Goal: Information Seeking & Learning: Understand process/instructions

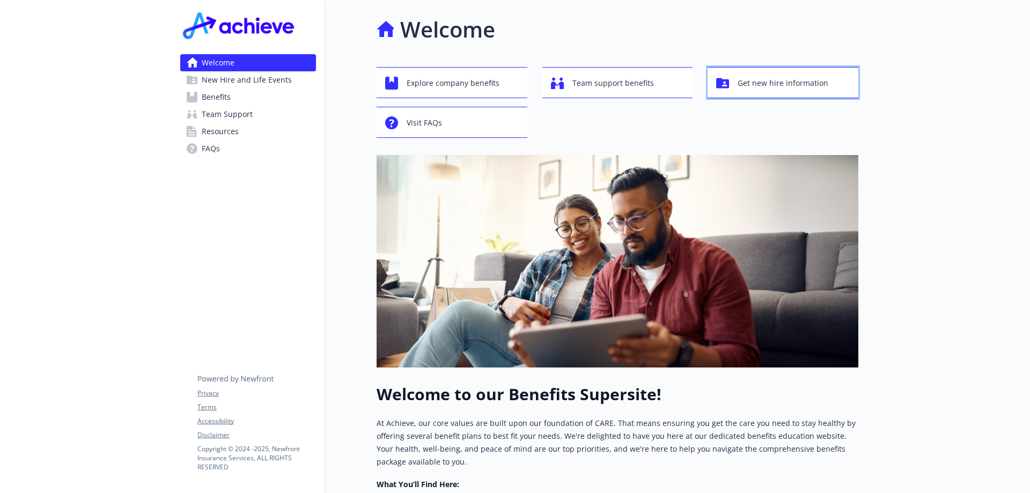
click at [750, 91] on span "Get new hire information" at bounding box center [783, 83] width 91 height 20
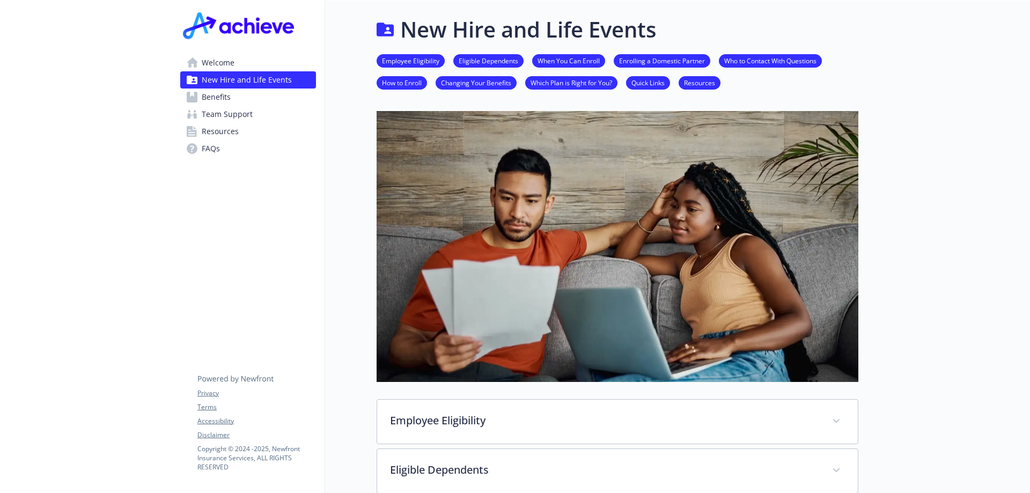
click at [281, 100] on link "Benefits" at bounding box center [248, 97] width 136 height 17
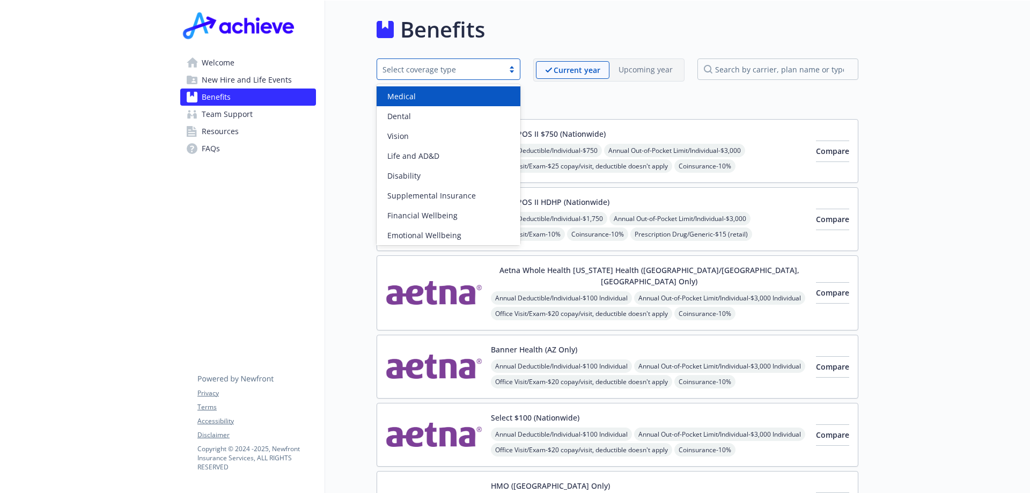
click at [475, 79] on div "Select coverage type" at bounding box center [449, 68] width 144 height 21
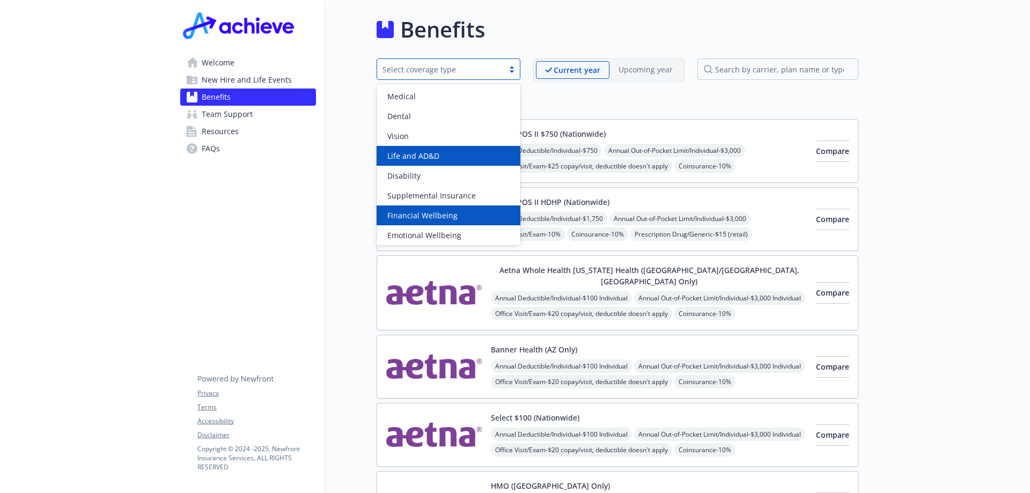
scroll to position [42, 0]
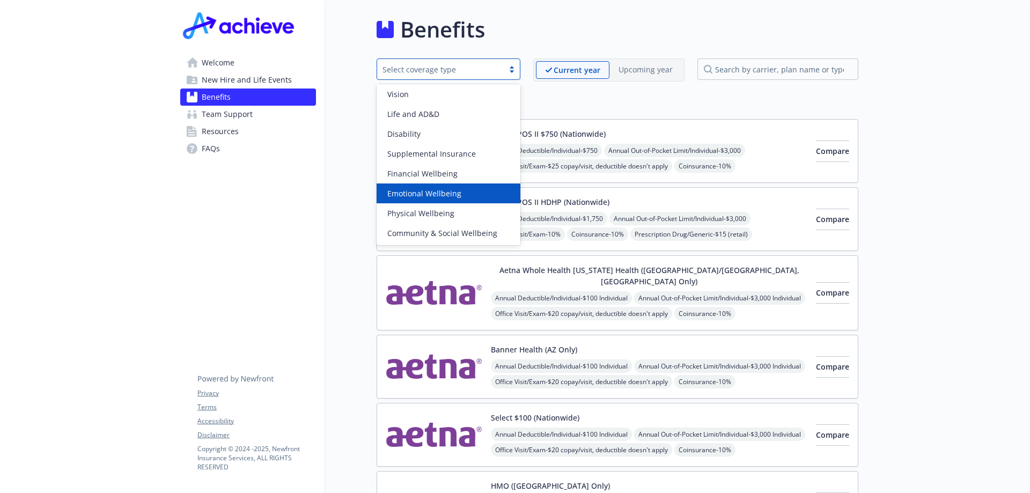
click at [438, 188] on span "Emotional Wellbeing" at bounding box center [424, 193] width 74 height 11
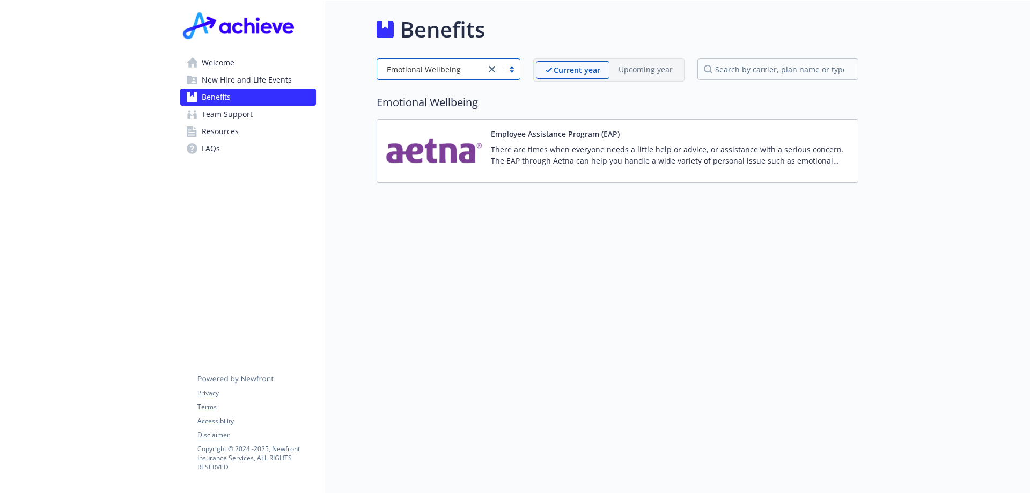
click at [494, 126] on div "Employee Assistance Program (EAP) There are times when everyone needs a little …" at bounding box center [618, 151] width 482 height 64
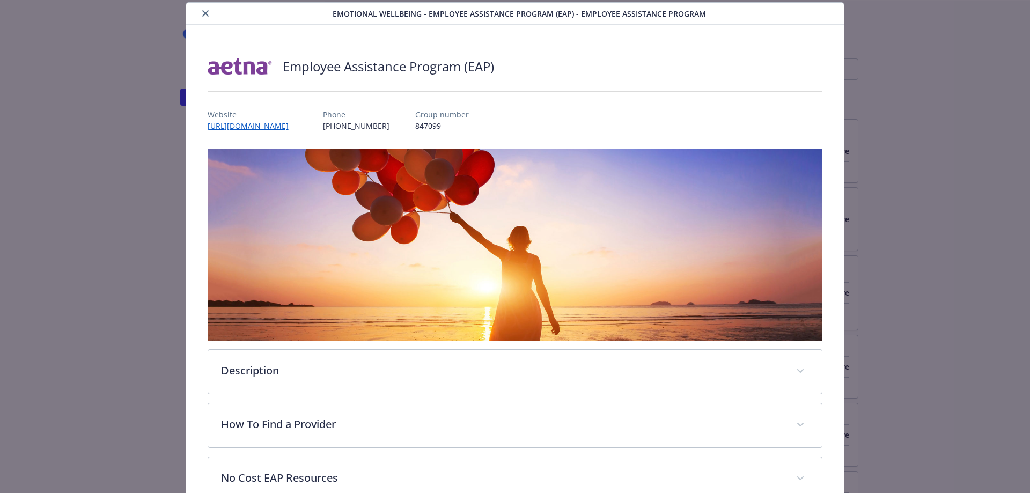
scroll to position [314, 0]
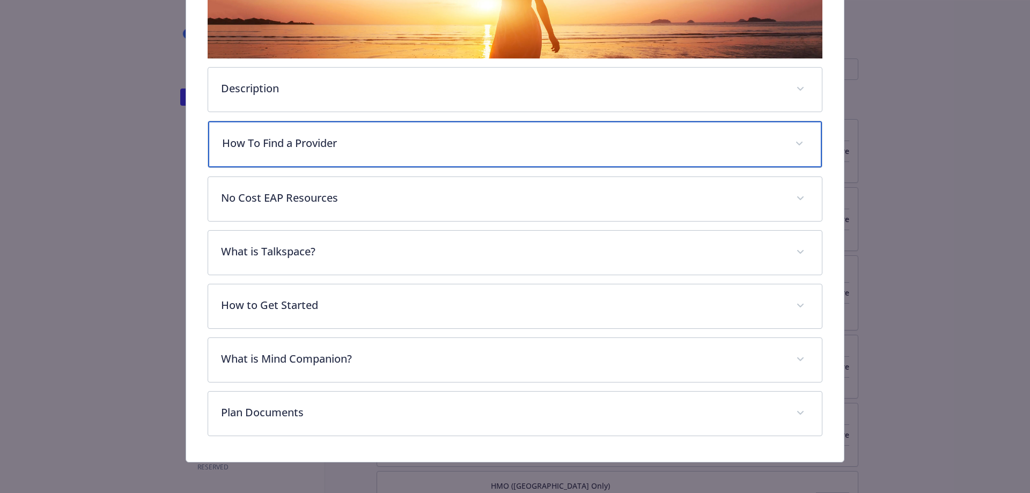
click at [314, 150] on div "How To Find a Provider" at bounding box center [515, 144] width 614 height 46
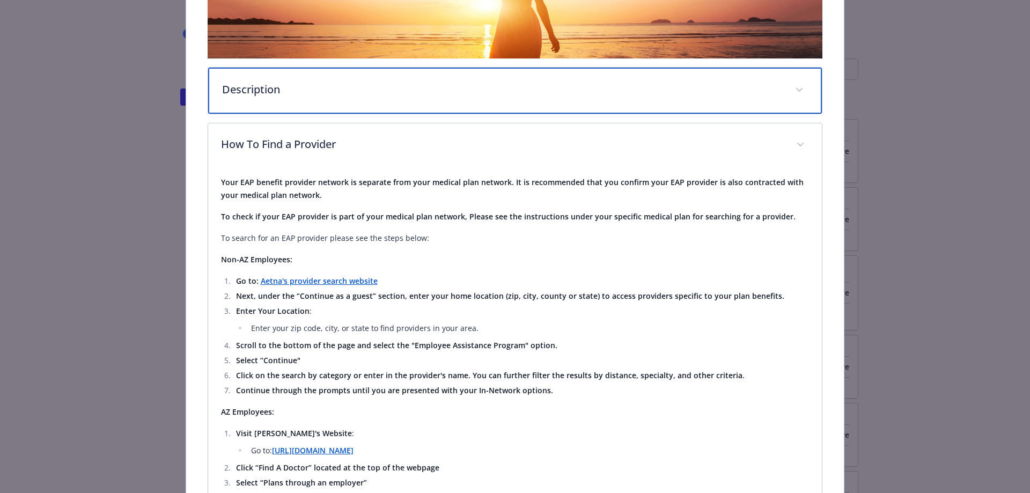
click at [309, 86] on p "Description" at bounding box center [502, 90] width 561 height 16
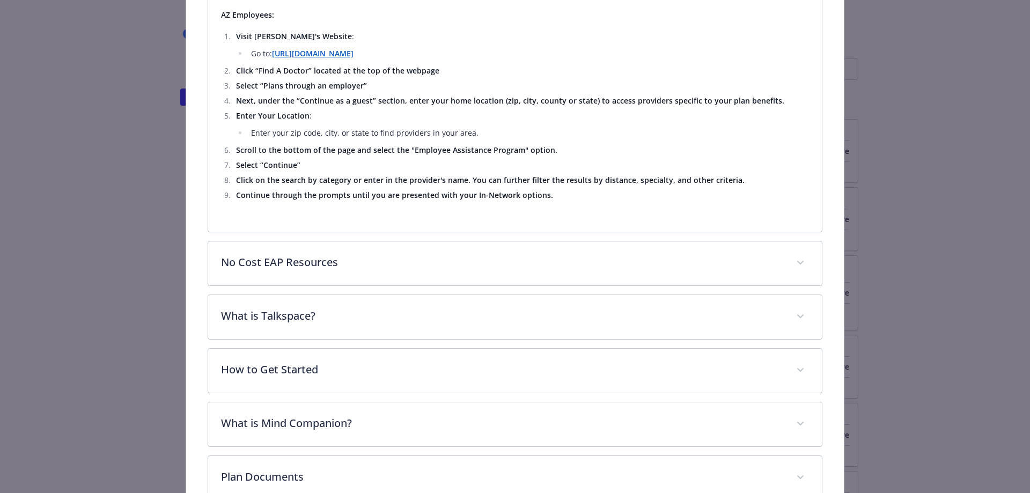
scroll to position [877, 0]
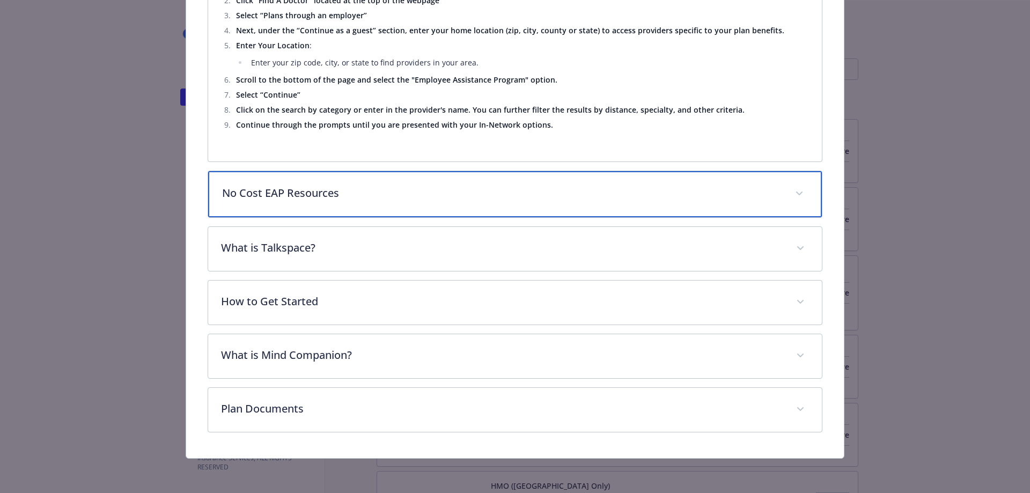
click at [285, 193] on p "No Cost EAP Resources" at bounding box center [502, 193] width 561 height 16
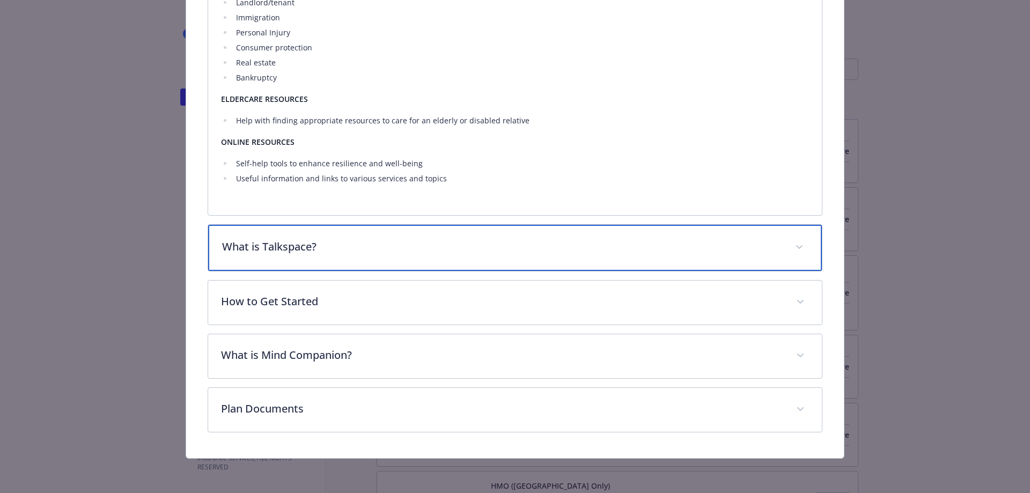
scroll to position [1550, 0]
click at [322, 257] on div "What is Talkspace?" at bounding box center [515, 248] width 614 height 46
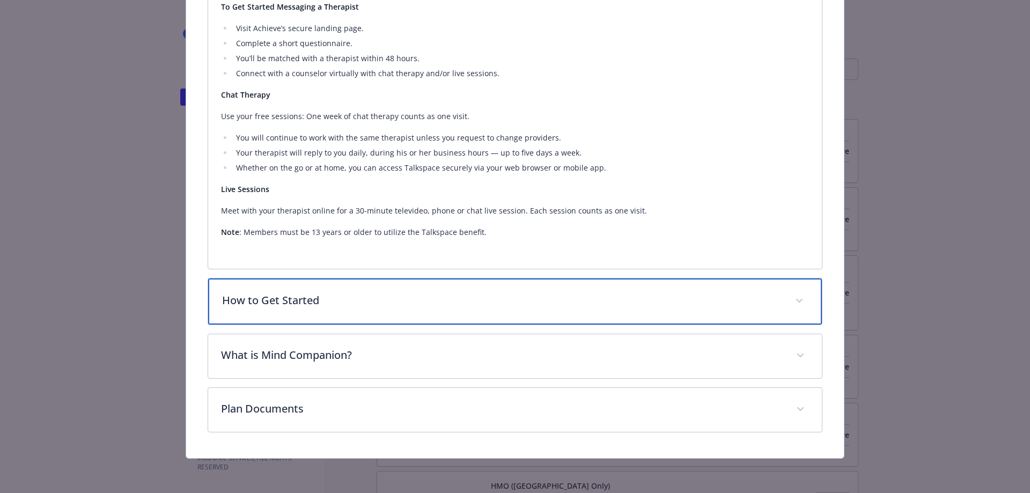
scroll to position [1896, 0]
click at [319, 301] on p "How to Get Started" at bounding box center [502, 300] width 561 height 16
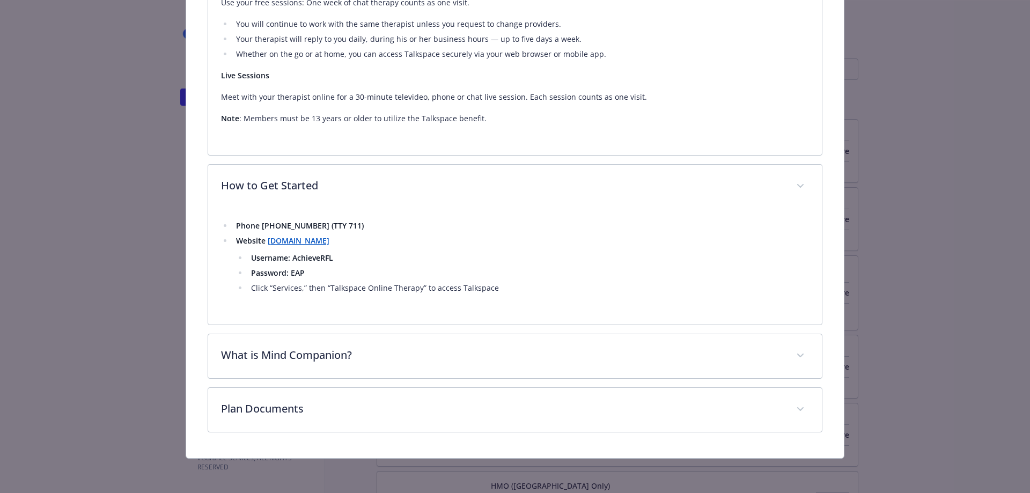
scroll to position [2012, 0]
click at [329, 245] on strong "[DOMAIN_NAME]" at bounding box center [299, 240] width 62 height 10
click at [308, 257] on strong "Username: AchieveRFL" at bounding box center [292, 258] width 82 height 10
copy strong "AchieveRFL"
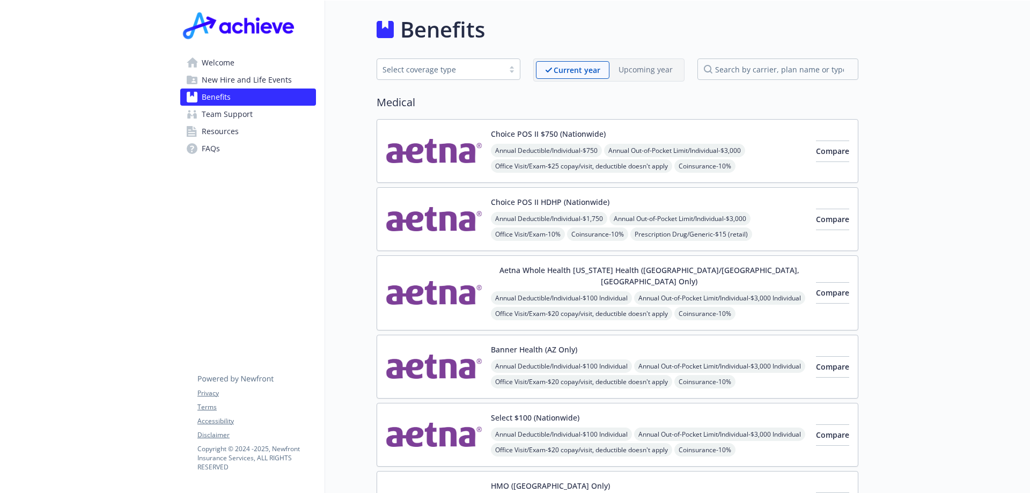
click at [222, 79] on span "New Hire and Life Events" at bounding box center [247, 79] width 90 height 17
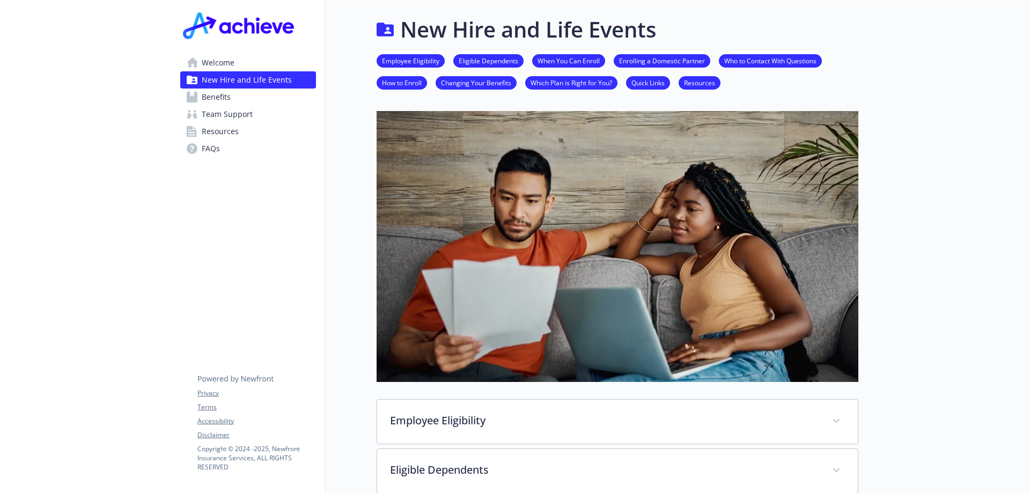
click at [238, 114] on span "Team Support" at bounding box center [227, 114] width 51 height 17
